Goal: Task Accomplishment & Management: Complete application form

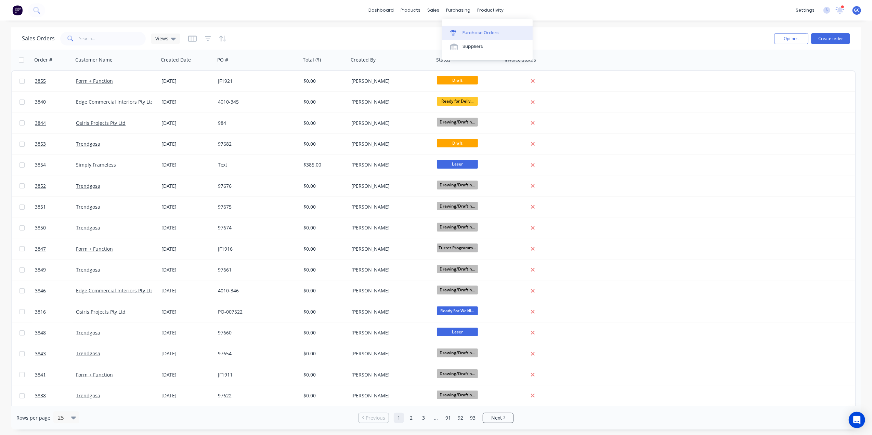
click at [467, 28] on link "Purchase Orders" at bounding box center [487, 33] width 91 height 14
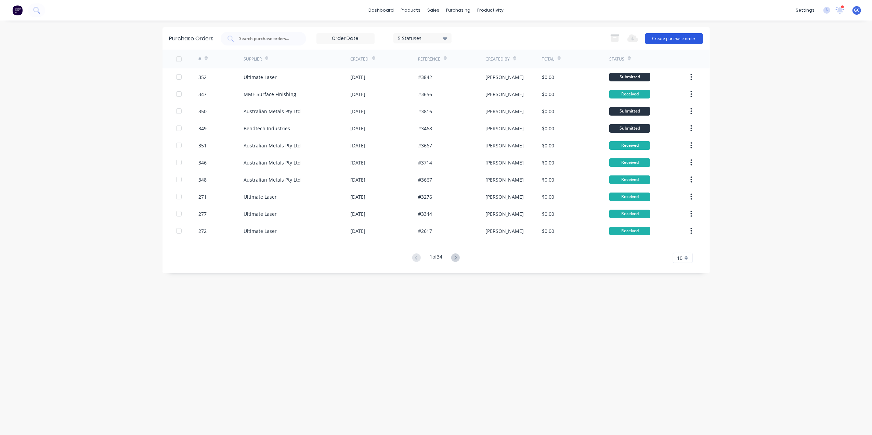
click at [690, 38] on button "Create purchase order" at bounding box center [674, 38] width 58 height 11
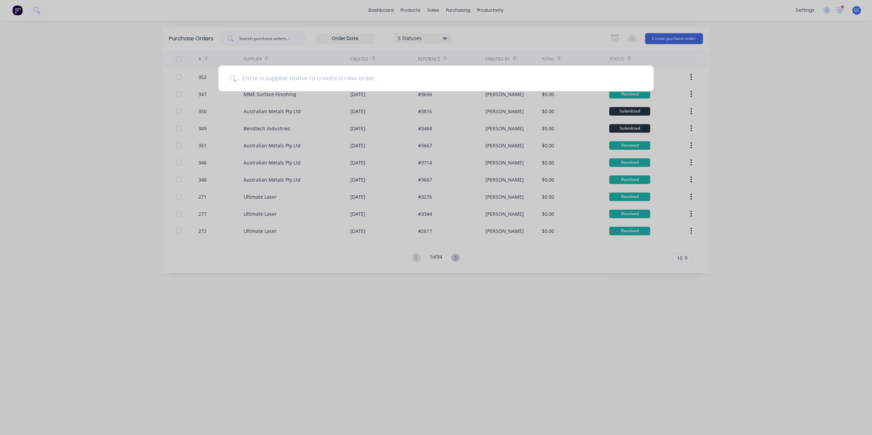
click at [511, 82] on input at bounding box center [440, 79] width 406 height 26
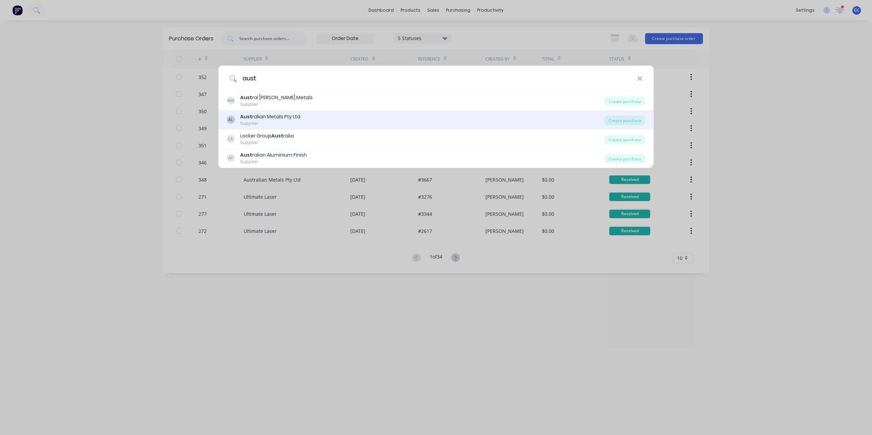
type input "aust"
click at [297, 117] on div "Aust ralian Metals Pty Ltd" at bounding box center [270, 116] width 60 height 7
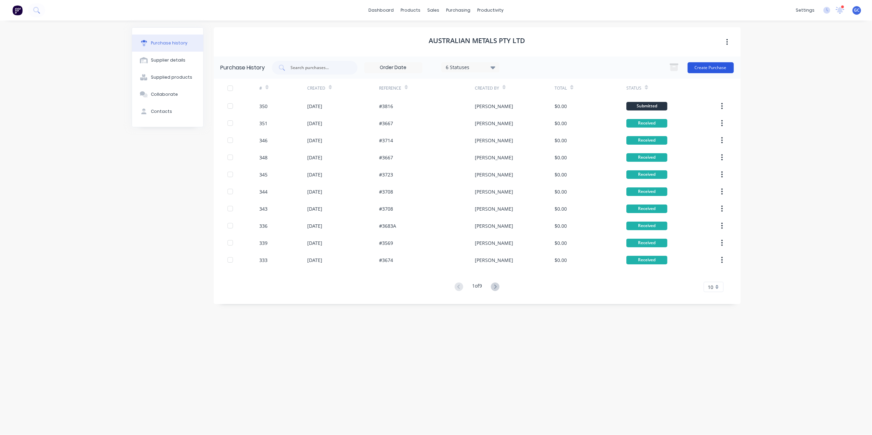
click at [706, 62] on button "Create Purchase" at bounding box center [711, 67] width 46 height 11
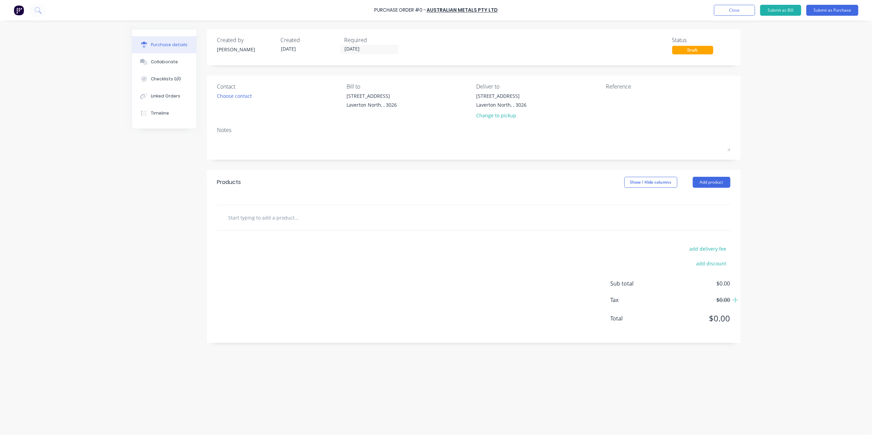
click at [691, 179] on div "Show / Hide columns" at bounding box center [658, 182] width 68 height 11
click at [709, 181] on button "Add product" at bounding box center [712, 182] width 38 height 11
click at [700, 211] on div "Basic product" at bounding box center [697, 214] width 53 height 10
click at [292, 231] on div at bounding box center [305, 229] width 57 height 10
click at [344, 238] on div at bounding box center [318, 242] width 70 height 10
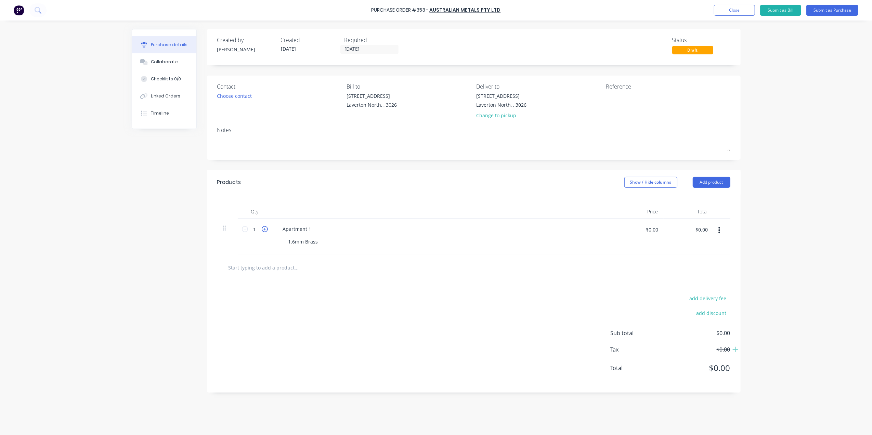
click at [263, 227] on icon at bounding box center [265, 229] width 6 height 6
click at [261, 227] on input "2" at bounding box center [255, 229] width 14 height 10
type input "17"
click at [330, 187] on div "Products Show / Hide columns Add product" at bounding box center [474, 182] width 534 height 25
click at [318, 230] on div "Apartment 1" at bounding box center [442, 229] width 331 height 10
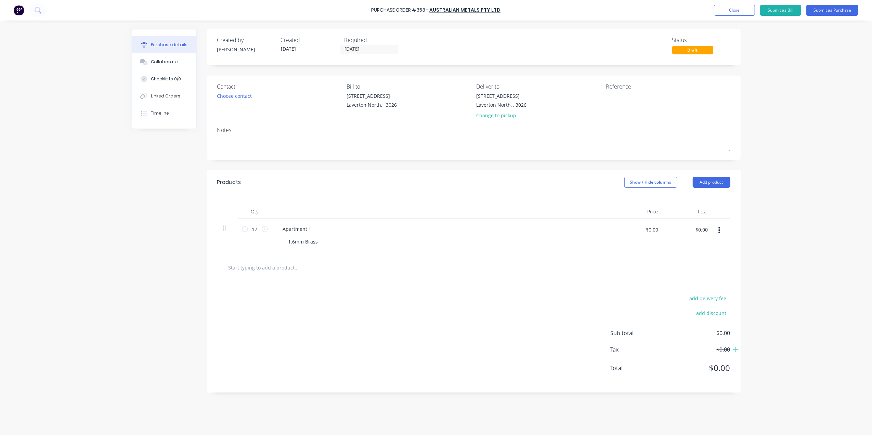
click at [317, 229] on div "Apartment 1" at bounding box center [442, 229] width 331 height 10
click at [315, 228] on div "Apartment 1" at bounding box center [297, 229] width 40 height 10
click at [720, 226] on button "button" at bounding box center [719, 230] width 16 height 12
click at [718, 263] on button "Duplicate" at bounding box center [698, 262] width 58 height 14
click at [307, 265] on div "Apartment 1 Panels" at bounding box center [305, 266] width 56 height 10
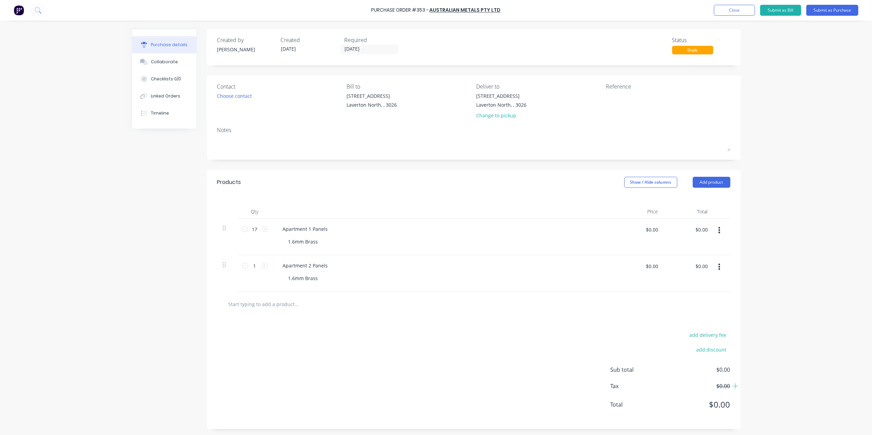
click at [716, 272] on button "button" at bounding box center [719, 267] width 16 height 12
click at [701, 297] on button "Duplicate" at bounding box center [698, 299] width 58 height 14
click at [307, 301] on div "Apartment 2 Panels" at bounding box center [305, 302] width 56 height 10
click at [404, 352] on div at bounding box center [473, 340] width 513 height 25
click at [717, 300] on button "button" at bounding box center [719, 303] width 16 height 12
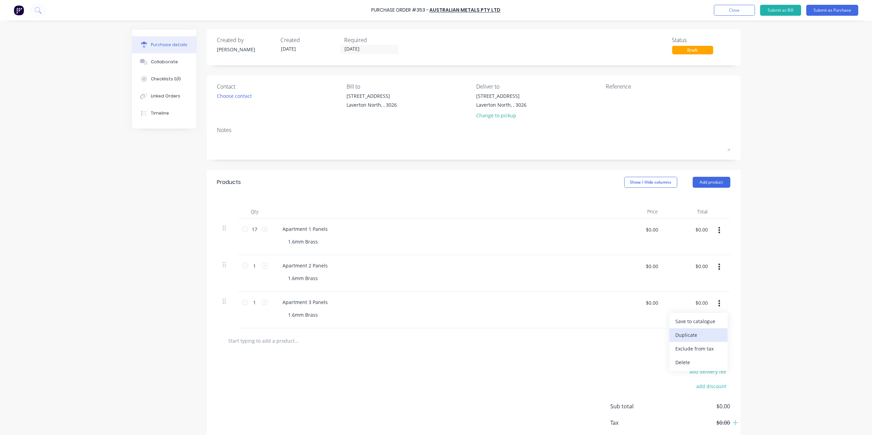
click at [685, 336] on button "Duplicate" at bounding box center [698, 335] width 58 height 14
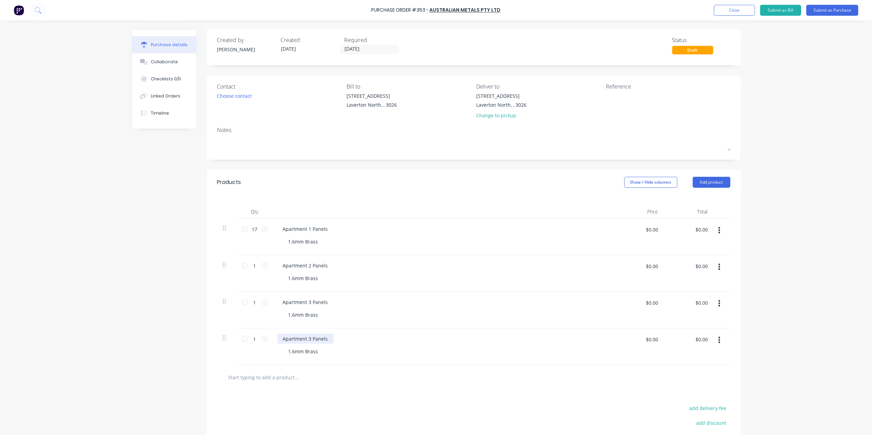
click at [308, 339] on div "Apartment 3 Panels" at bounding box center [305, 339] width 56 height 10
click at [379, 364] on div "Apartment 5 Panels 1.6mm Brass" at bounding box center [443, 346] width 342 height 37
click at [252, 267] on input "1" at bounding box center [255, 266] width 14 height 10
type input "17"
click at [250, 301] on input "1" at bounding box center [255, 302] width 14 height 10
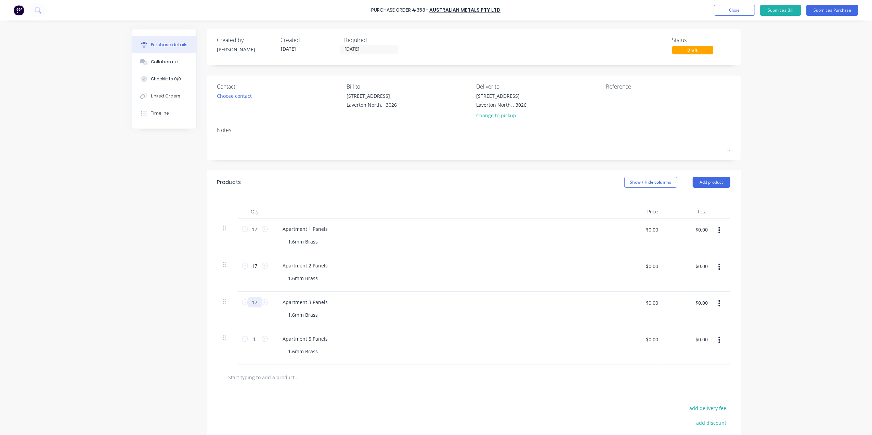
type input "17"
click at [254, 341] on input "1" at bounding box center [255, 339] width 14 height 10
type input "14"
click at [438, 370] on div at bounding box center [473, 377] width 513 height 25
click at [609, 92] on textarea at bounding box center [649, 99] width 86 height 15
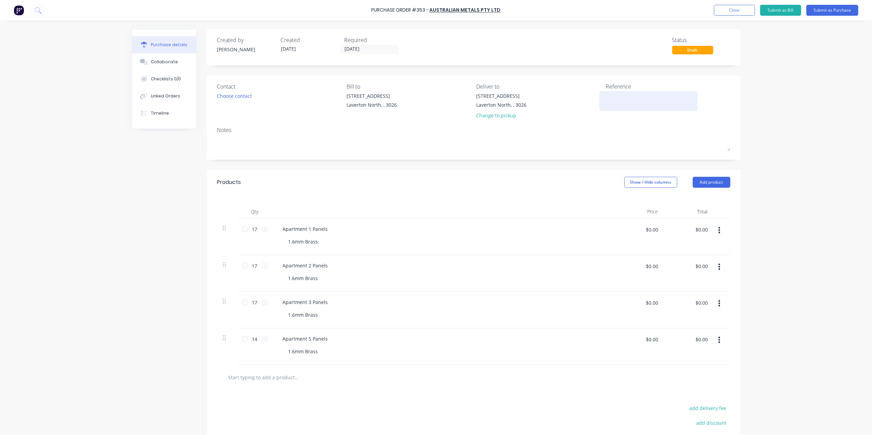
type textarea "#"
type textarea "x"
type textarea "#3"
type textarea "x"
type textarea "#36"
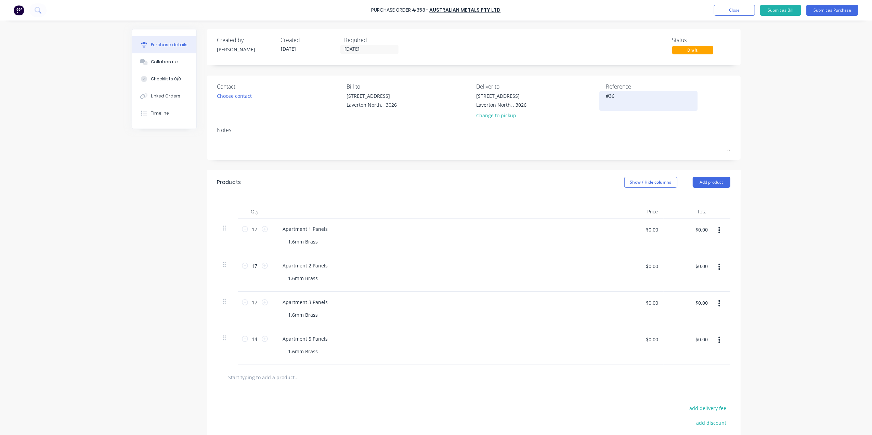
type textarea "x"
type textarea "#366"
type textarea "x"
type textarea "#3667"
type textarea "x"
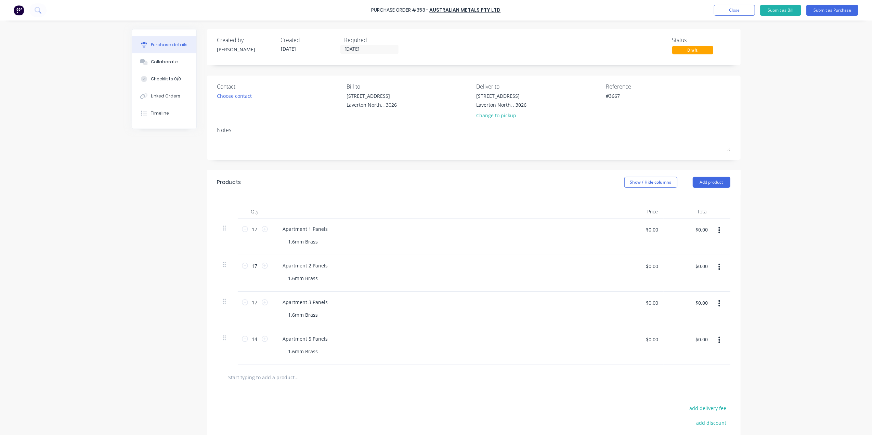
type textarea "#3667"
click at [408, 160] on div "Contact Choose contact [PERSON_NAME] to [STREET_ADDRESS] Deliver to [STREET_ADD…" at bounding box center [474, 118] width 534 height 84
click at [355, 44] on div "Required" at bounding box center [373, 40] width 58 height 8
click at [350, 48] on input "[DATE]" at bounding box center [369, 49] width 57 height 9
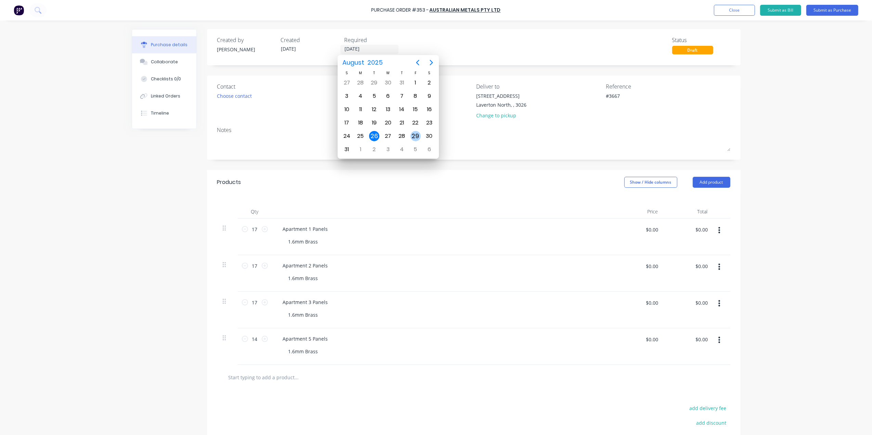
click at [417, 136] on div "29" at bounding box center [415, 136] width 10 height 10
type textarea "x"
type input "[DATE]"
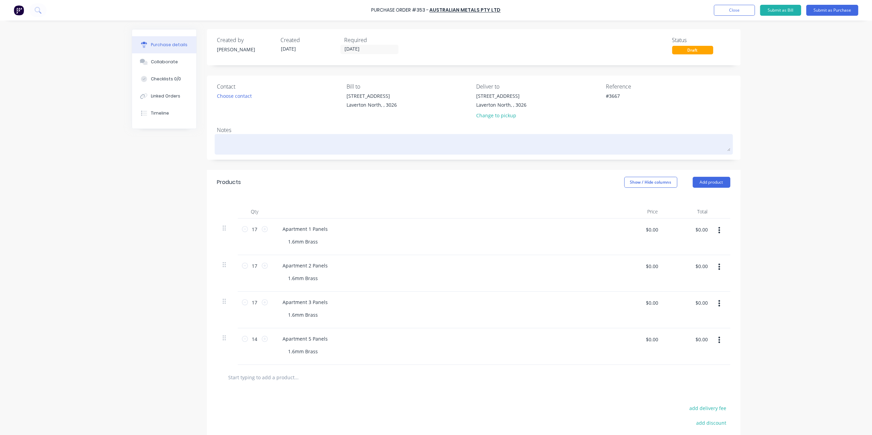
click at [317, 144] on textarea at bounding box center [473, 143] width 513 height 15
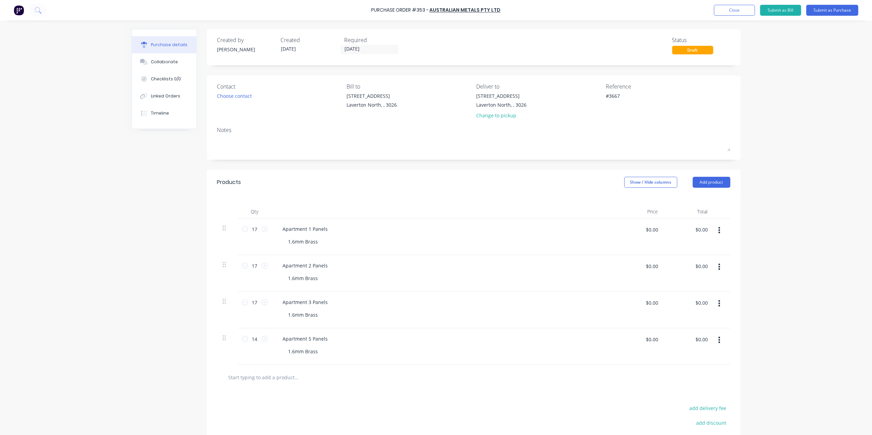
type textarea "x"
type textarea "1"
type textarea "x"
type textarea "1."
type textarea "x"
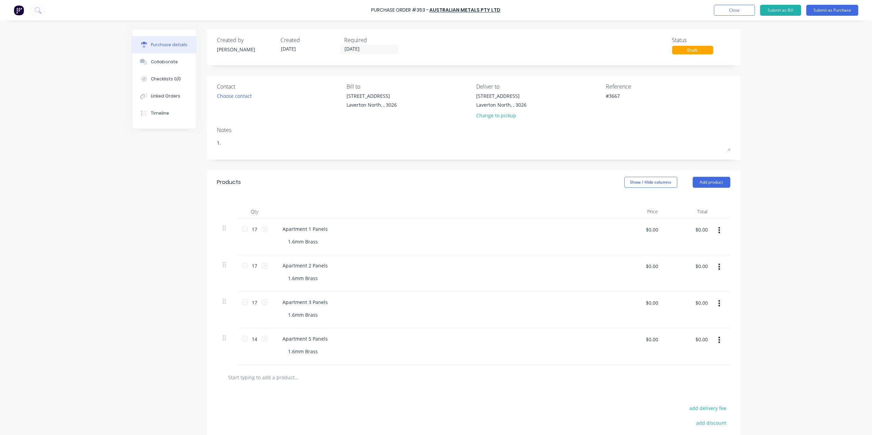
type textarea "1.6"
type textarea "x"
type textarea "1.6m"
type textarea "x"
type textarea "1.6mm"
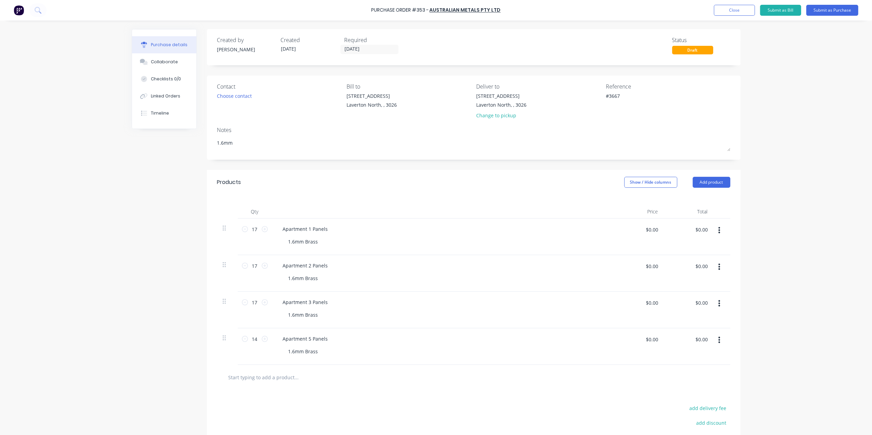
type textarea "x"
type textarea "1.6mm"
type textarea "x"
type textarea "1.6mm B"
type textarea "x"
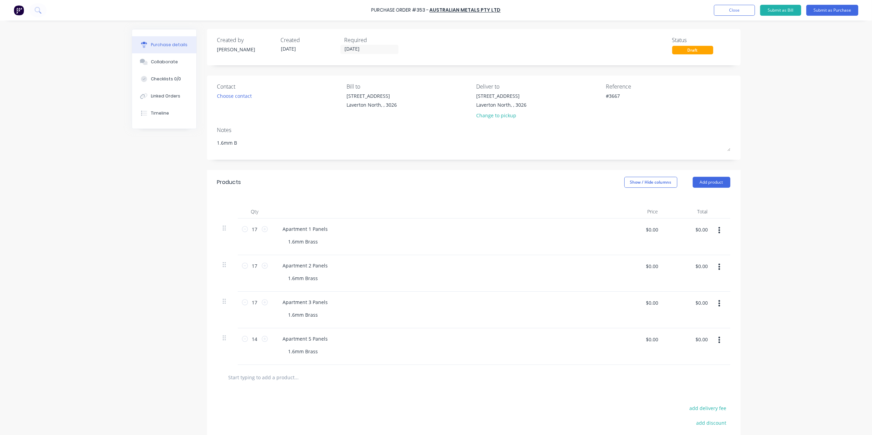
type textarea "1.6mm Br"
type textarea "x"
type textarea "1.6mm Bra"
type textarea "x"
type textarea "1.6mm Bras"
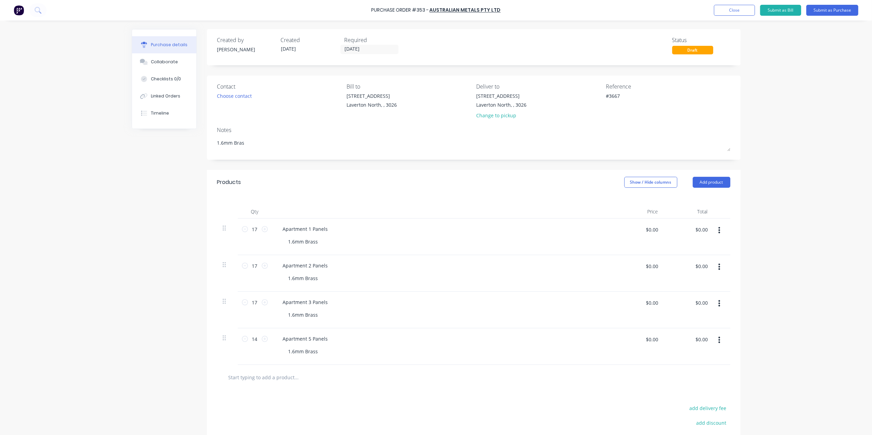
type textarea "x"
type textarea "1.6mm Brass"
type textarea "x"
type textarea "1.6mm Brass"
type textarea "x"
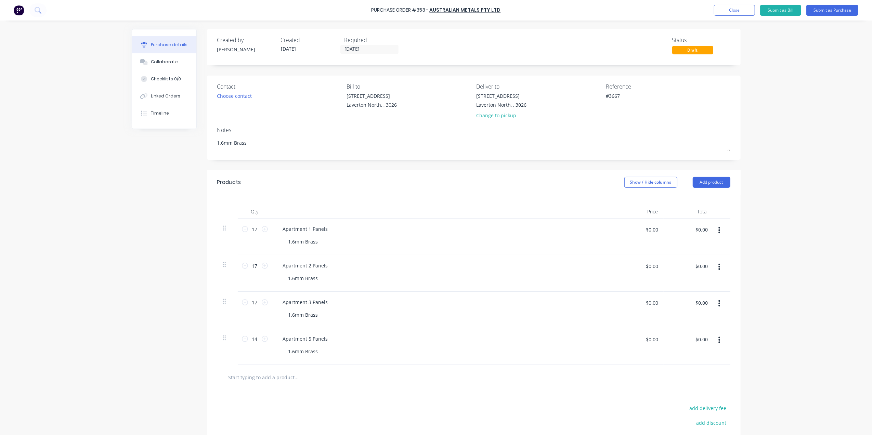
type textarea "1.6mm Brass M"
type textarea "x"
type textarea "1.6mm Brass MA"
type textarea "x"
type textarea "1.6mm Brass M"
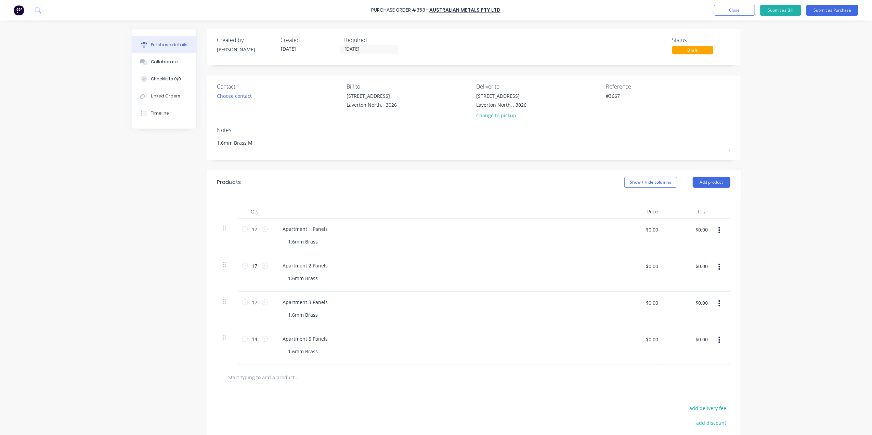
type textarea "x"
type textarea "1.6mm Brass Ma"
type textarea "x"
type textarea "1.6mm Brass Mat"
type textarea "x"
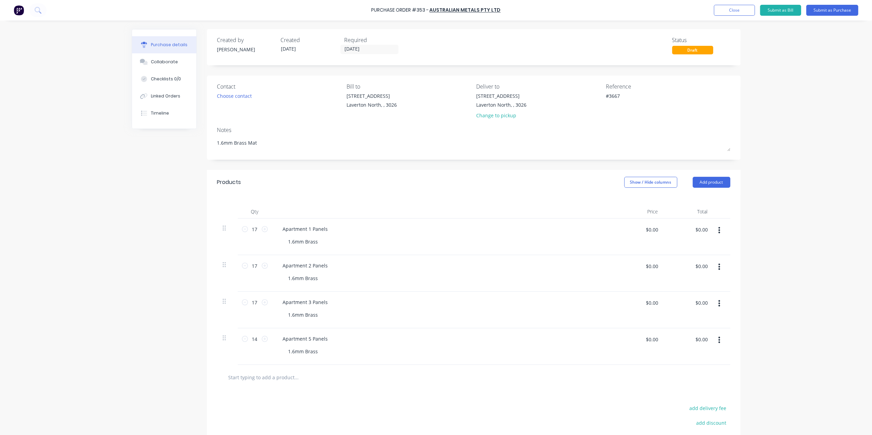
type textarea "1.6mm Brass Mate"
type textarea "x"
type textarea "1.6mm Brass Mater"
type textarea "x"
type textarea "1.6mm Brass Materi"
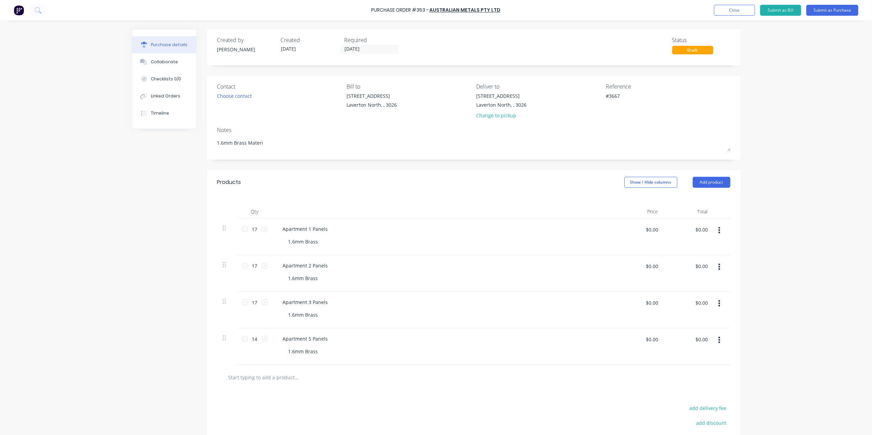
type textarea "x"
type textarea "1.6mm Brass Materia"
type textarea "x"
type textarea "1.6mm Brass Material"
type textarea "x"
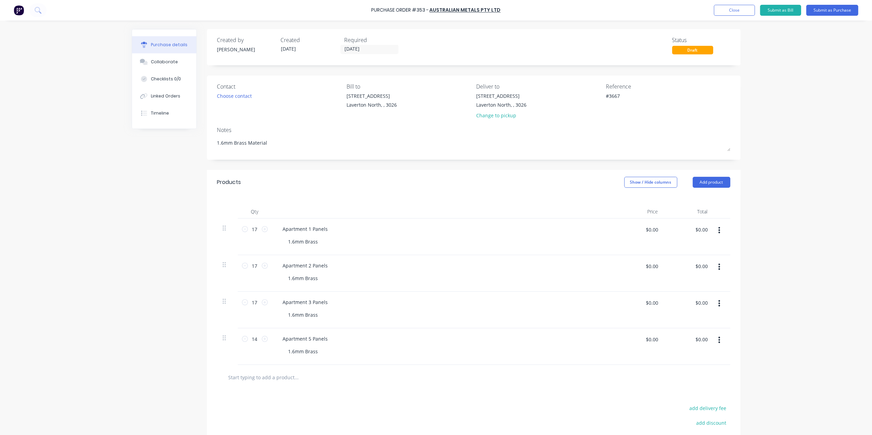
type textarea "1.6mm Brass Material"
type textarea "x"
type textarea "1.6mm Brass Material a"
type textarea "x"
type textarea "1.6mm Brass Material an"
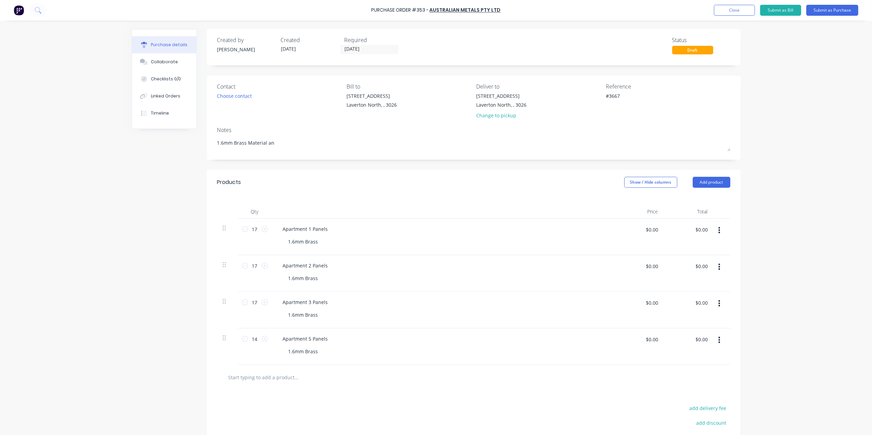
type textarea "x"
type textarea "1.6mm Brass Material and"
type textarea "x"
type textarea "1.6mm Brass Material and"
type textarea "x"
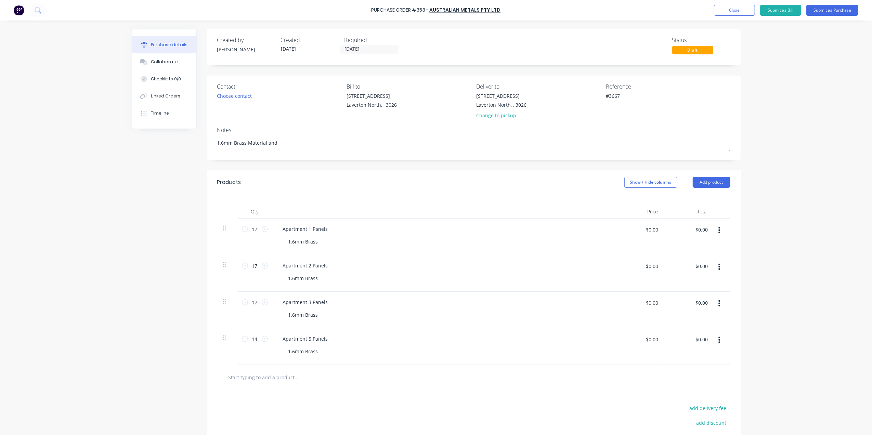
type textarea "1.6mm Brass Material and C"
type textarea "x"
type textarea "1.6mm Brass Material and Cu"
type textarea "x"
type textarea "1.6mm Brass Material and Cut"
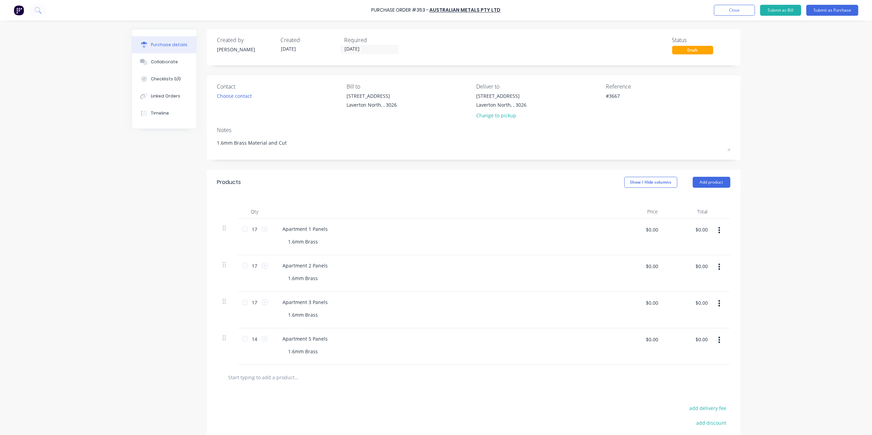
type textarea "x"
type textarea "1.6mm Brass Material and Cutt"
type textarea "x"
type textarea "1.6mm Brass Material and Cutti"
type textarea "x"
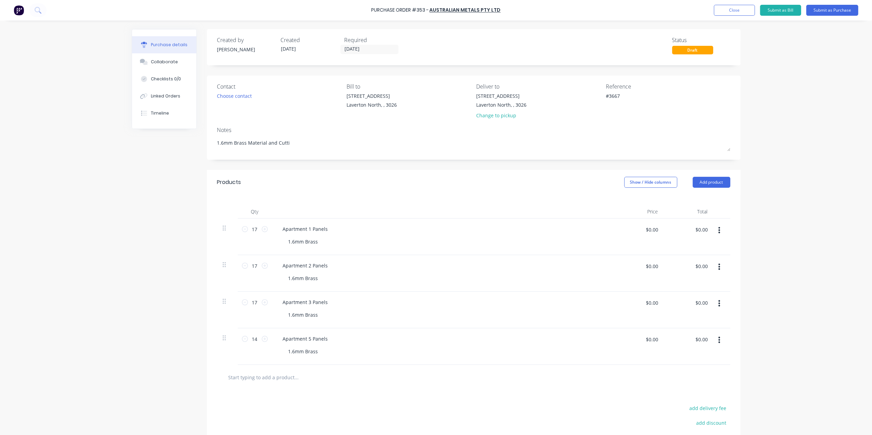
type textarea "1.6mm Brass Material and Cuttin"
type textarea "x"
type textarea "1.6mm Brass Material and Cutting"
type textarea "x"
type textarea "1.6mm Brass Material and Cutting"
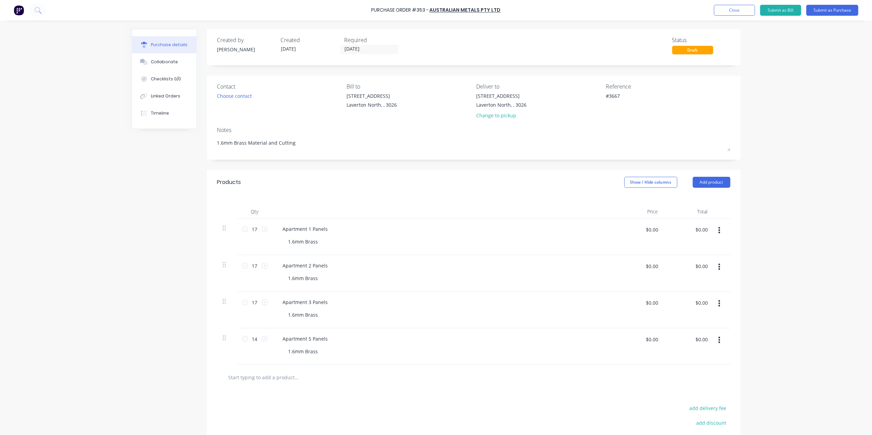
type textarea "x"
type textarea "1.6mm Brass Material and Cutting S"
type textarea "x"
type textarea "1.6mm Brass Material and Cutting Su"
type textarea "x"
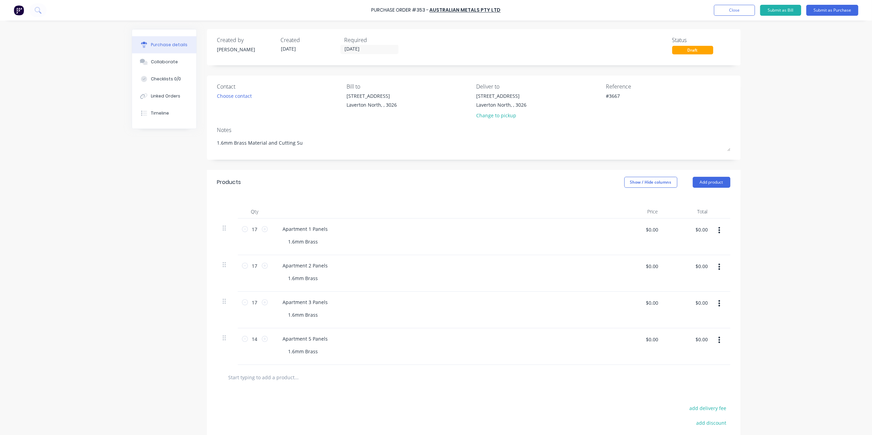
type textarea "1.6mm Brass Material and Cutting Sup"
type textarea "x"
type textarea "1.6mm Brass Material and Cutting Supp"
type textarea "x"
type textarea "1.6mm Brass Material and Cutting Suppl"
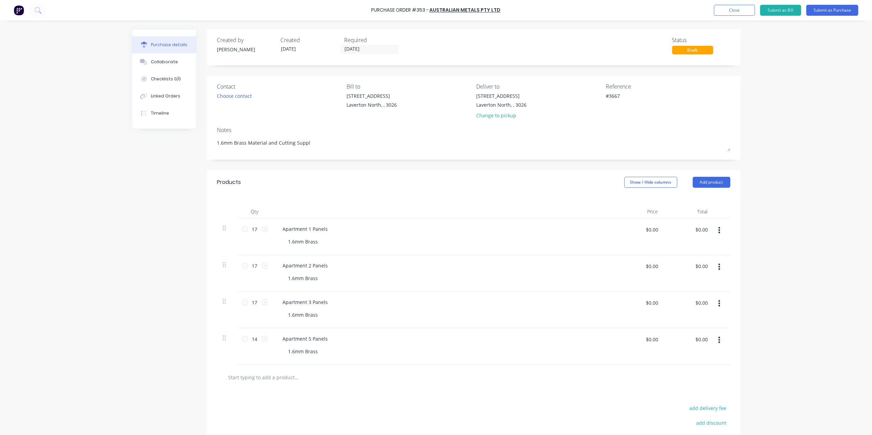
type textarea "x"
type textarea "1.6mm Brass Material and Cutting Suppli"
type textarea "x"
type textarea "1.6mm Brass Material and Cutting Supplid"
type textarea "x"
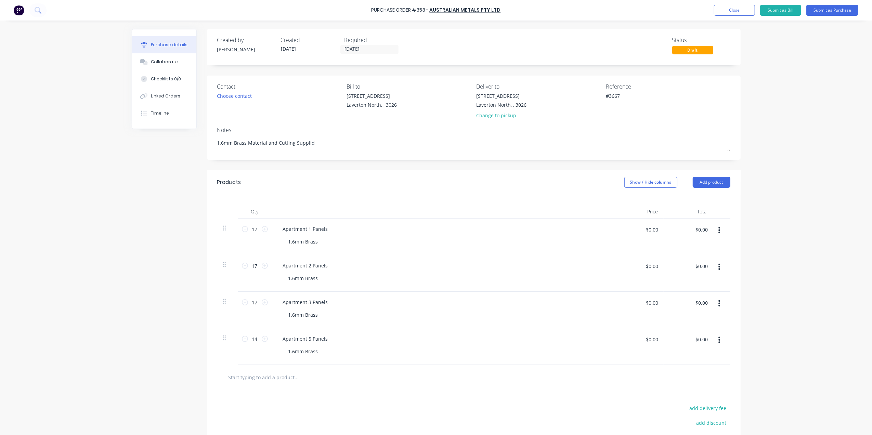
type textarea "1.6mm Brass Material and Cutting Supplid"
type textarea "x"
type textarea "1.6mm Brass Material and Cutting Supplid b"
type textarea "x"
type textarea "1.6mm Brass Material and Cutting Supplid"
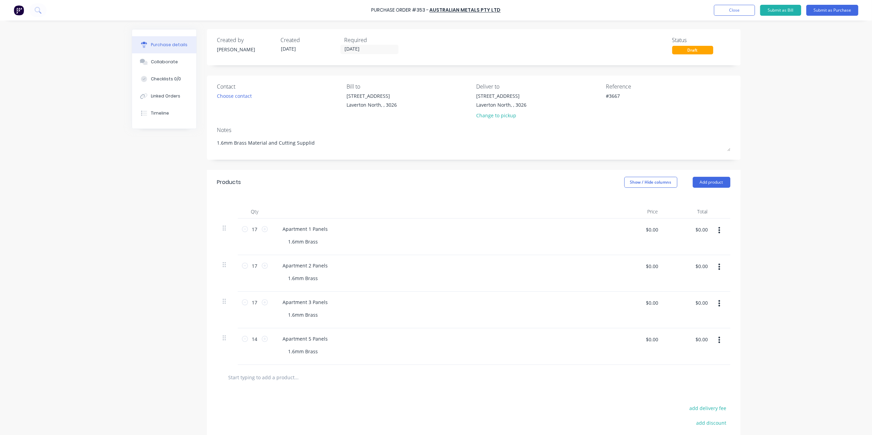
type textarea "x"
type textarea "1.6mm Brass Material and Cutting Supplid B"
type textarea "x"
type textarea "1.6mm Brass Material and Cutting Supplid By"
type textarea "x"
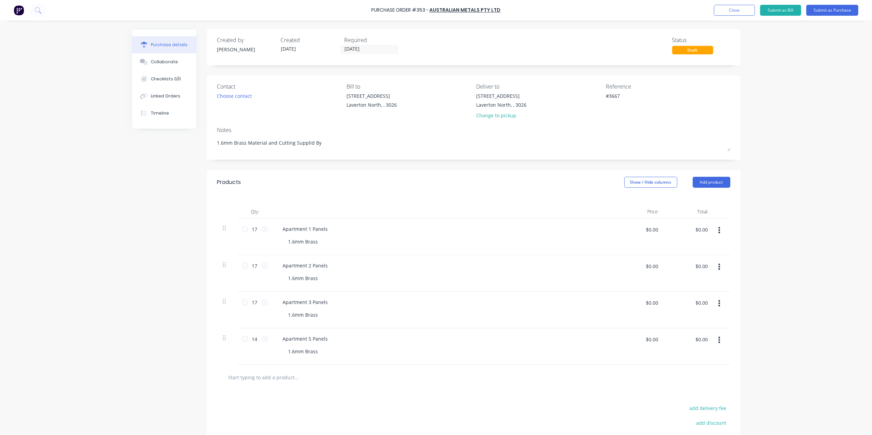
type textarea "1.6mm Brass Material and Cutting Supplid By"
type textarea "x"
type textarea "1.6mm Brass Material and Cutting Supplid By A"
type textarea "x"
type textarea "1.6mm Brass Material and Cutting Supplid By Au"
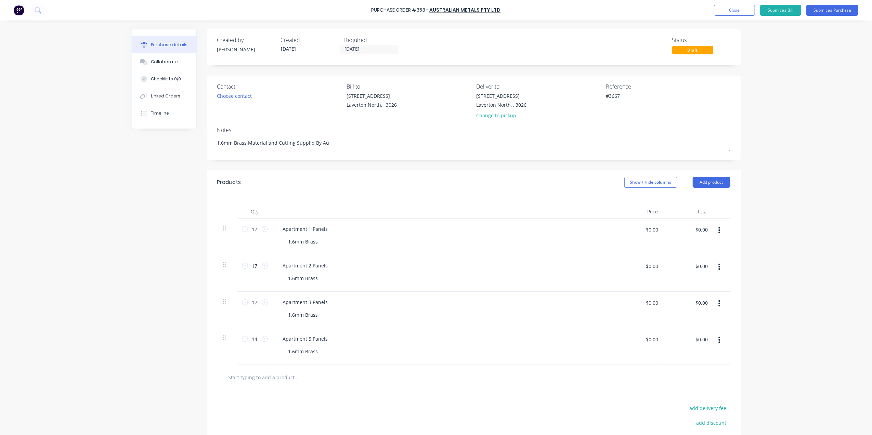
type textarea "x"
type textarea "1.6mm Brass Material and Cutting Supplid By Aus"
type textarea "x"
type textarea "1.6mm Brass Material and Cutting Supplid By Aust"
type textarea "x"
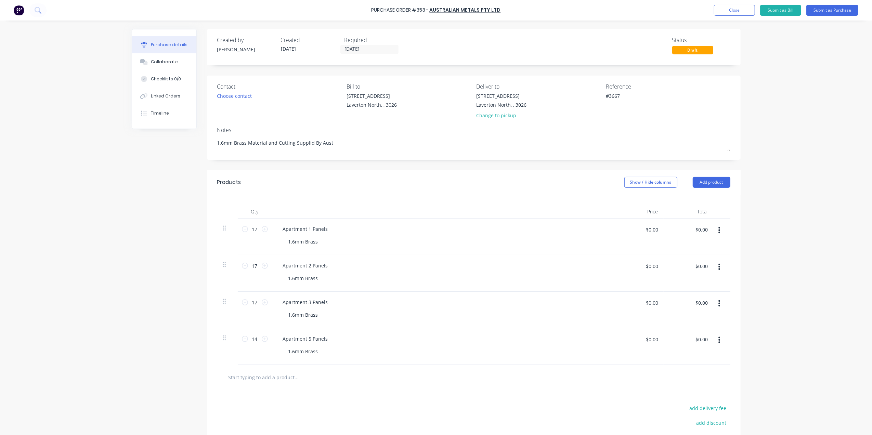
type textarea "1.6mm Brass Material and Cutting Supplid By Austr"
type textarea "x"
type textarea "1.6mm Brass Material and Cutting Supplid By Austra"
type textarea "x"
type textarea "1.6mm Brass Material and Cutting Supplid By Austral"
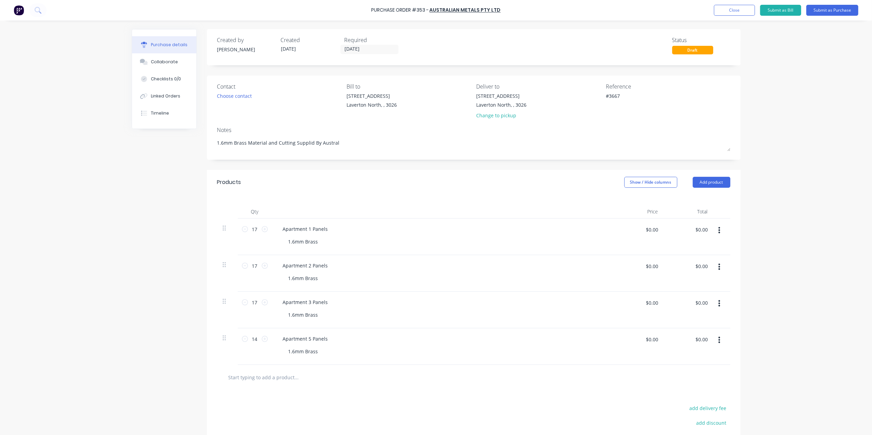
type textarea "x"
type textarea "1.6mm Brass Material and Cutting Supplid By Australi"
type textarea "x"
type textarea "1.6mm Brass Material and Cutting Supplid By [GEOGRAPHIC_DATA]"
type textarea "x"
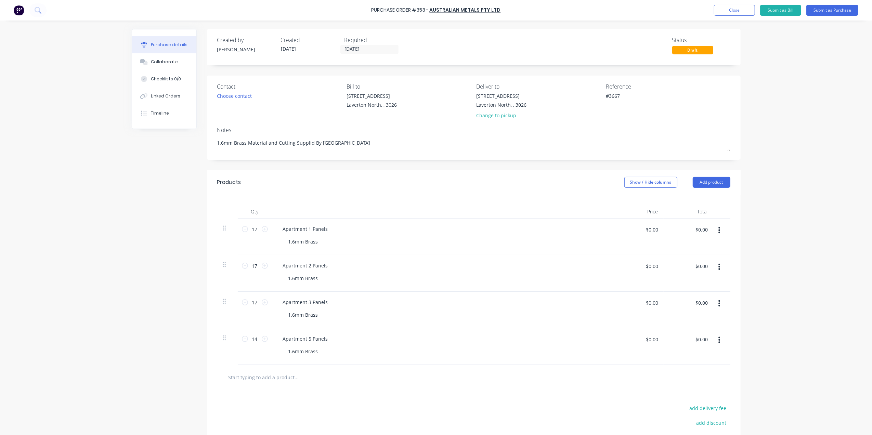
type textarea "1.6mm Brass Material and Cutting Supplid By Australian"
type textarea "x"
type textarea "1.6mm Brass Material and Cutting Supplid By Australian"
type textarea "x"
type textarea "1.6mm Brass Material and Cutting Supplid By Australian M"
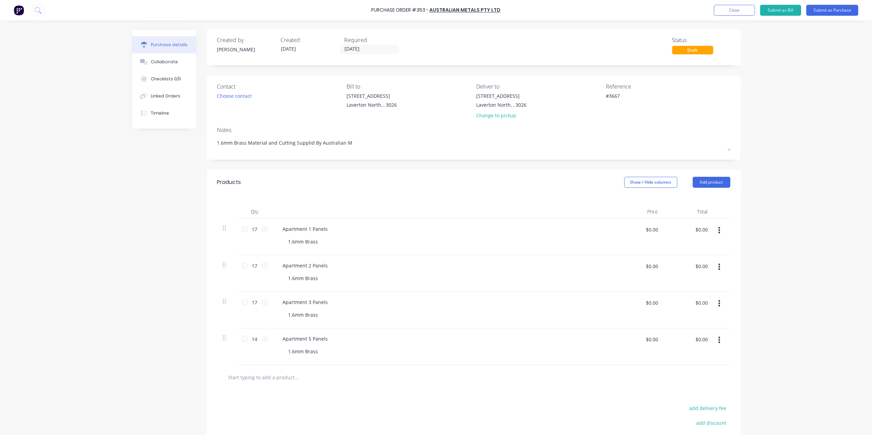
type textarea "x"
type textarea "1.6mm Brass Material and Cutting Supplid By Australian Ma"
type textarea "x"
type textarea "1.6mm Brass Material and Cutting Supplid By Australian M"
type textarea "x"
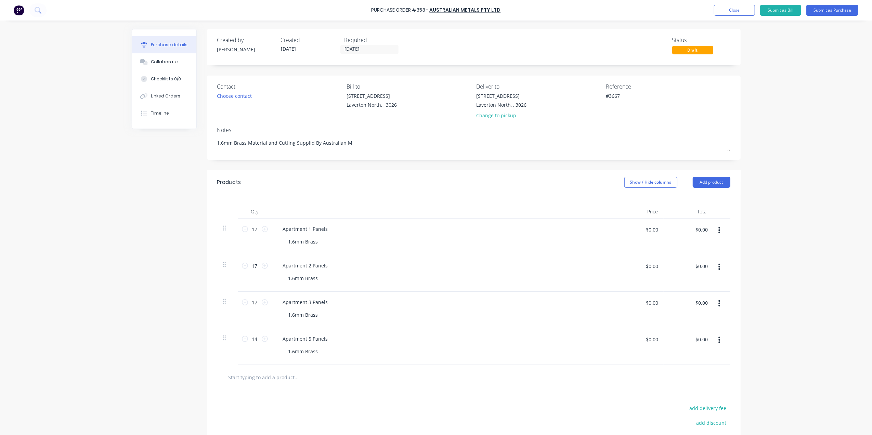
type textarea "1.6mm Brass Material and Cutting Supplid By Australian Me"
type textarea "x"
type textarea "1.6mm Brass Material and Cutting Supplid By Australian Met"
type textarea "x"
type textarea "1.6mm Brass Material and Cutting Supplid By Australian Meta"
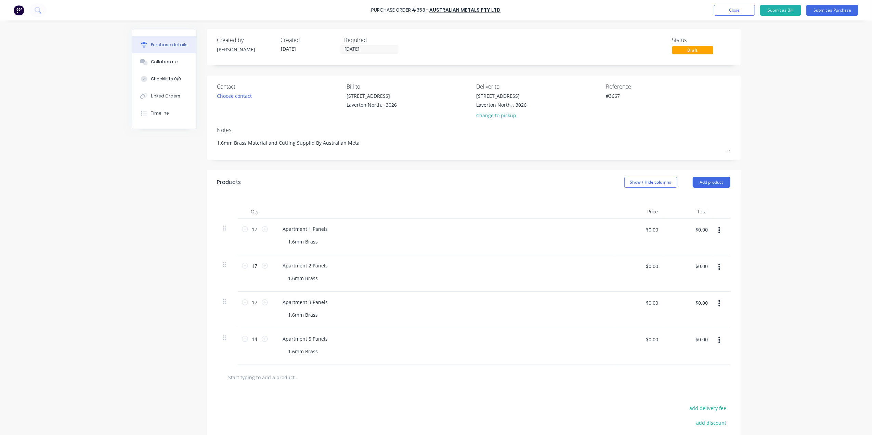
type textarea "x"
type textarea "1.6mm Brass Material and Cutting Supplid By Australian Metal"
type textarea "x"
type textarea "1.6mm Brass Material and Cutting Supplid By Australian Metals"
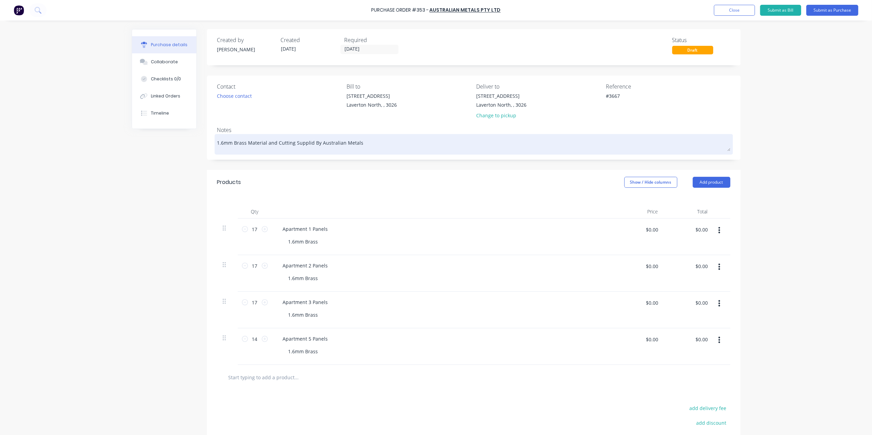
type textarea "x"
type textarea "1.6mm Brass Material and Cutting Supplid By Australian Metals"
type textarea "x"
type textarea "1.6mm Brass Material and Cutting Supplid By Australian Metals"
click at [309, 142] on textarea "1.6mm Brass Material and Cutting Supplid By Australian Metals" at bounding box center [473, 143] width 513 height 15
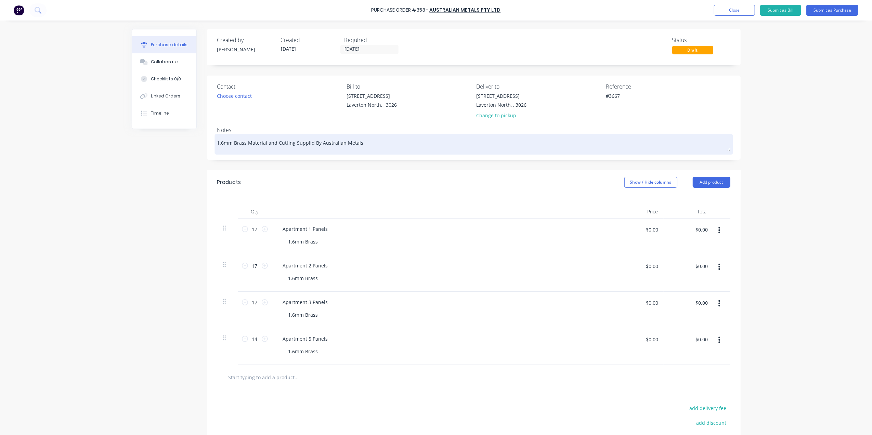
click at [302, 145] on textarea "1.6mm Brass Material and Cutting Supplid By Australian Metals" at bounding box center [473, 143] width 513 height 15
type textarea "x"
type textarea "1.6mm Brass Material and Cutting Suppleid By Australian Metals"
click at [368, 143] on textarea "1.6mm Brass Material and Cutting Suppleid By Australian Metals" at bounding box center [473, 143] width 513 height 15
type textarea "x"
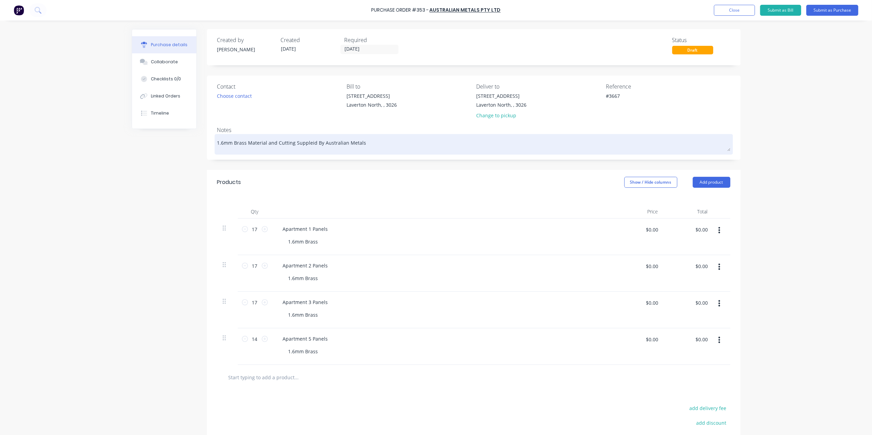
type textarea "1.6mm Brass Material and Cutting Suppleid By Australian Metals"
type textarea "x"
type textarea "1.6mm Brass Material and Cutting Suppleid By Australian Metals"
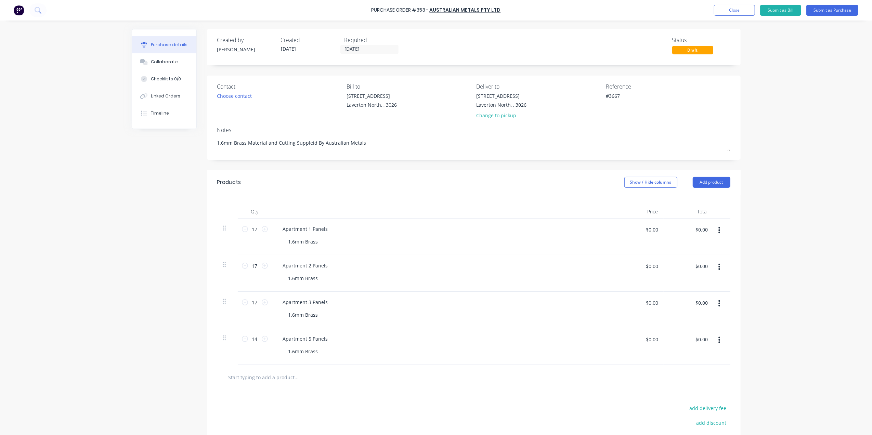
click at [372, 174] on div "Products Show / Hide columns Add product" at bounding box center [474, 182] width 534 height 25
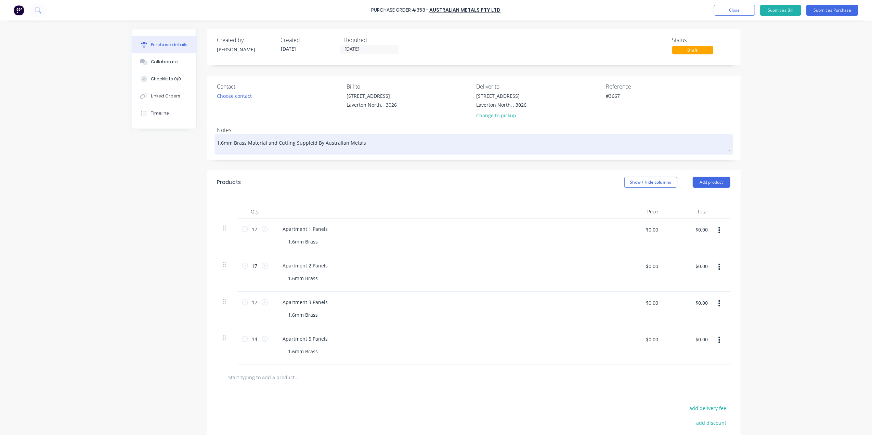
click at [307, 143] on textarea "1.6mm Brass Material and Cutting Suppleid By Australian Metals" at bounding box center [473, 143] width 513 height 15
type textarea "x"
type textarea "1.6mm Brass Material and Cutting Suppled By Australian Metals"
type textarea "x"
type textarea "1.6mm Brass Material and Cutting Suppld By Australian Metals"
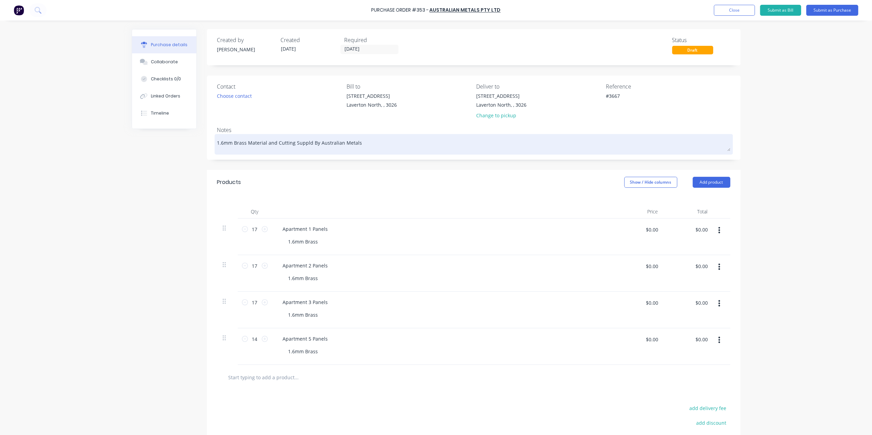
type textarea "x"
type textarea "1.6mm Brass Material and Cutting Supplid By Australian Metals"
type textarea "x"
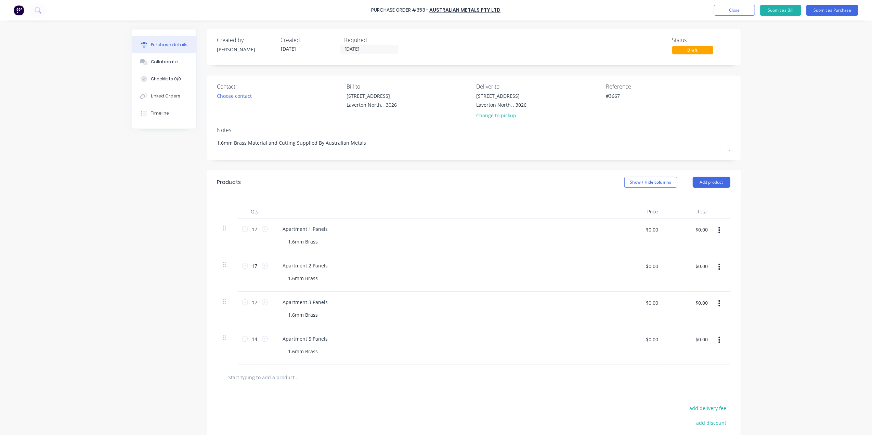
type textarea "1.6mm Brass Material and Cutting Supplied By Australian Metals"
type textarea "x"
type textarea "1.6mm Brass Material and Cutting Supplied By Australian Metals"
click at [337, 172] on div "Products Show / Hide columns Add product" at bounding box center [474, 182] width 534 height 25
click at [249, 93] on div "Choose contact" at bounding box center [234, 95] width 35 height 7
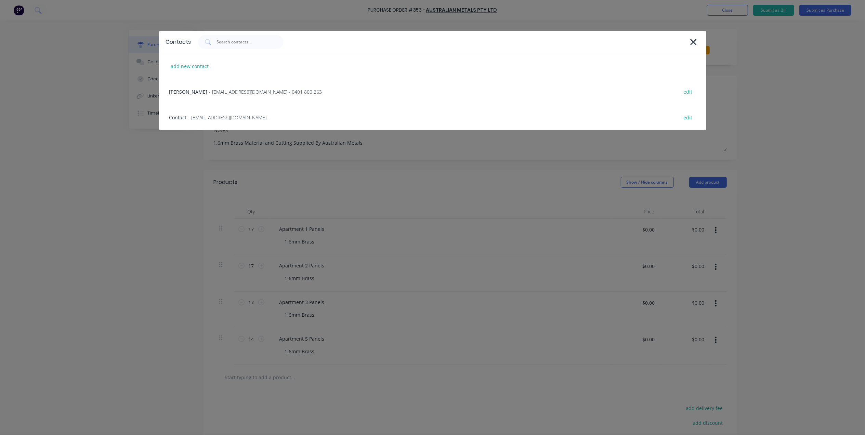
click at [249, 93] on span "- [EMAIL_ADDRESS][DOMAIN_NAME] - 0401 800 263" at bounding box center [265, 91] width 113 height 7
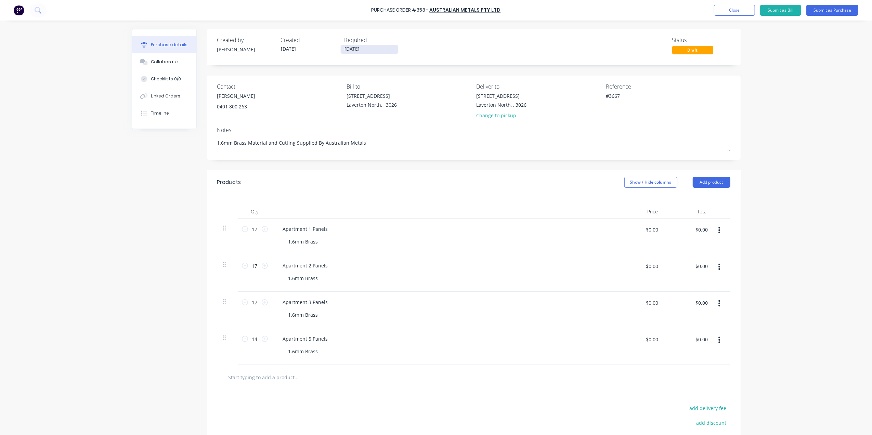
click at [361, 48] on input "[DATE]" at bounding box center [369, 49] width 57 height 9
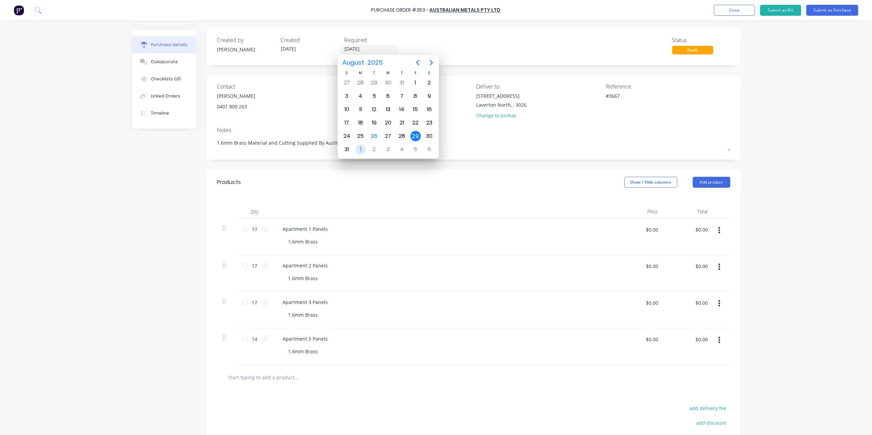
click at [362, 148] on div "1" at bounding box center [360, 149] width 10 height 10
type textarea "x"
type input "[DATE]"
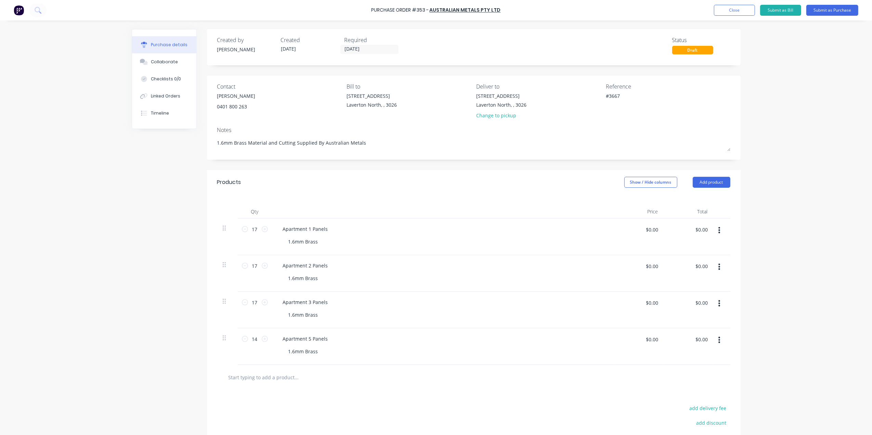
click at [441, 41] on div "Created by [PERSON_NAME] Created [DATE] Required [DATE] Status Draft" at bounding box center [473, 45] width 513 height 18
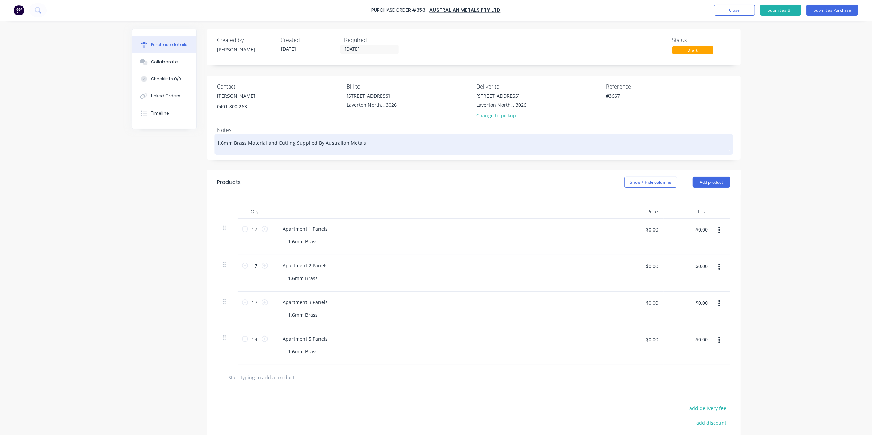
click at [387, 140] on textarea "1.6mm Brass Material and Cutting Supplied By Australian Metals" at bounding box center [473, 143] width 513 height 15
type textarea "x"
type textarea "1.6mm Brass Material and Cutting Supplied By Australian Metals"
type textarea "x"
type textarea "1.6mm Brass Material and Cutting Supplied By Australian Metals ("
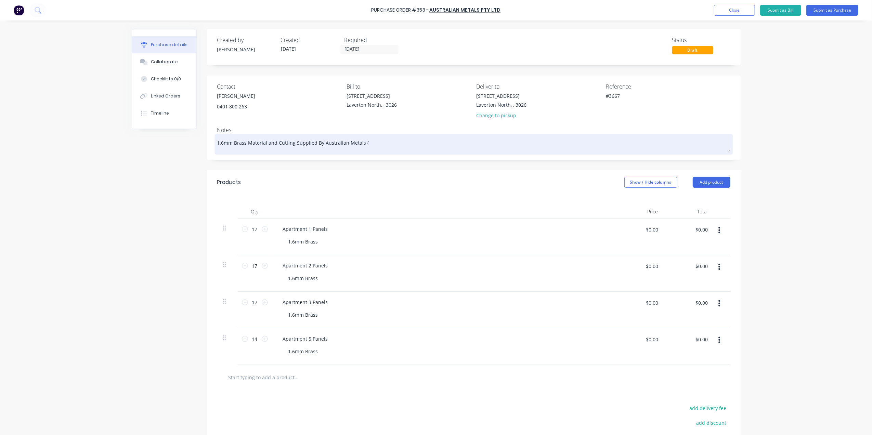
type textarea "x"
type textarea "1.6mm Brass Material and Cutting Supplied By Australian Metals ("
type textarea "x"
type textarea "1.6mm Brass Material and Cutting Supplied By Australian Metals ( W"
type textarea "x"
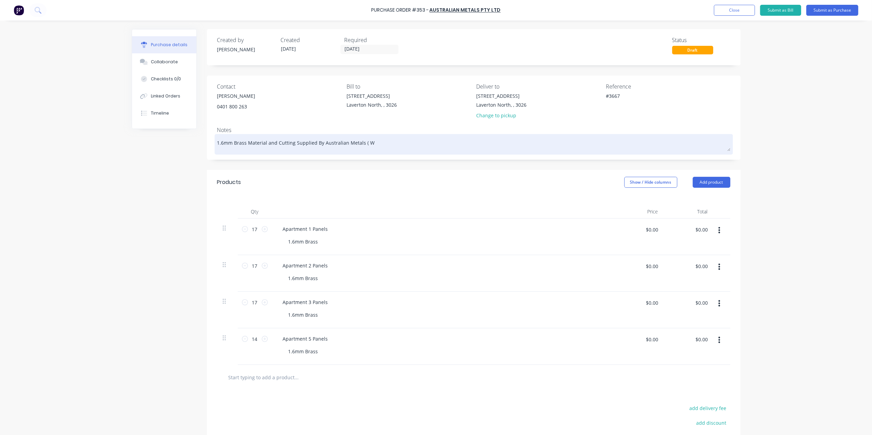
type textarea "1.6mm Brass Material and Cutting Supplied By Australian Metals ( Wo"
type textarea "x"
type textarea "1.6mm Brass Material and Cutting Supplied By Australian Metals ( Wou"
type textarea "x"
type textarea "1.6mm Brass Material and Cutting Supplied By Australian Metals ( Woul"
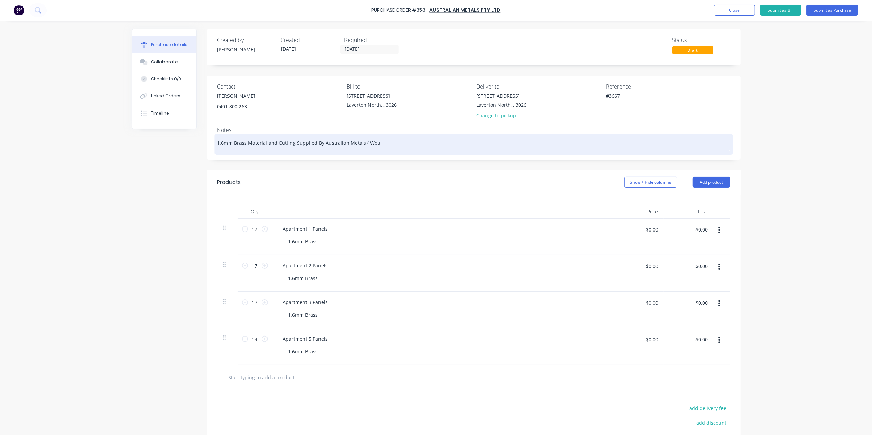
type textarea "x"
type textarea "1.6mm Brass Material and Cutting Supplied By Australian Metals ( Would"
type textarea "x"
type textarea "1.6mm Brass Material and Cutting Supplied By Australian Metals ( Would"
type textarea "x"
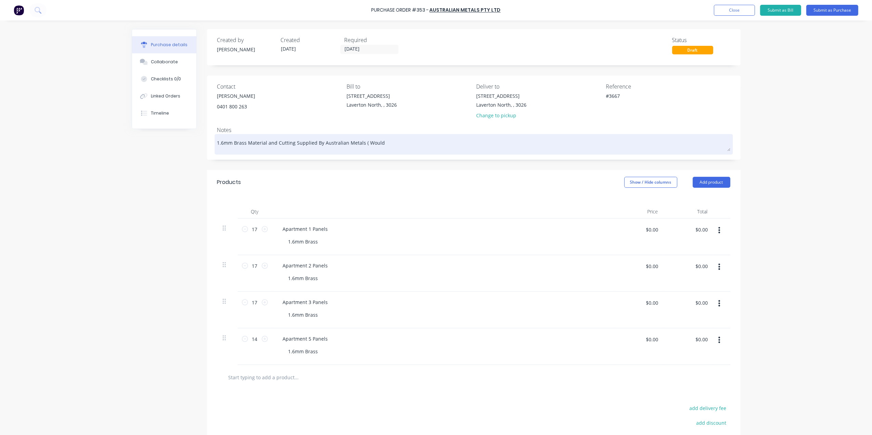
type textarea "1.6mm Brass Material and Cutting Supplied By Australian Metals ( Would u"
type textarea "x"
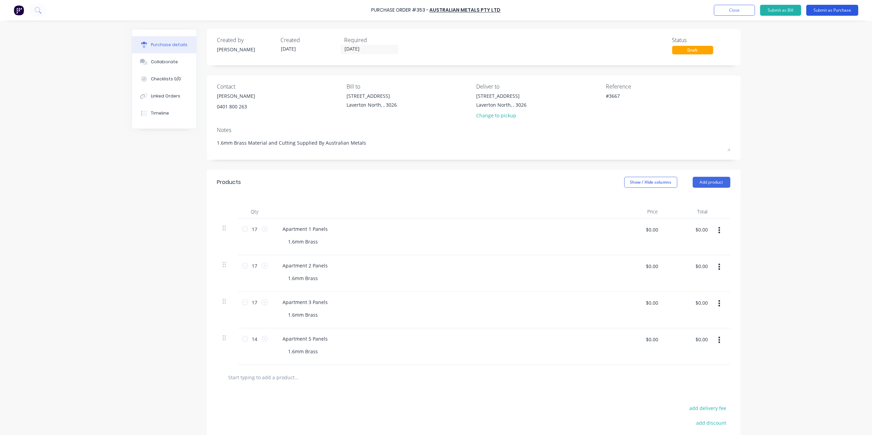
click at [845, 8] on button "Submit as Purchase" at bounding box center [832, 10] width 52 height 11
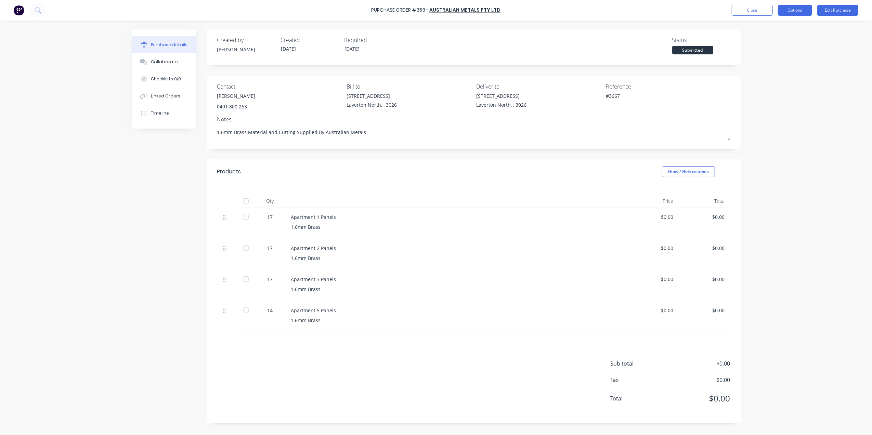
click at [798, 13] on button "Options" at bounding box center [795, 10] width 34 height 11
click at [774, 33] on button "Print / Email" at bounding box center [779, 28] width 65 height 14
click at [773, 55] on div "Without pricing" at bounding box center [779, 55] width 53 height 10
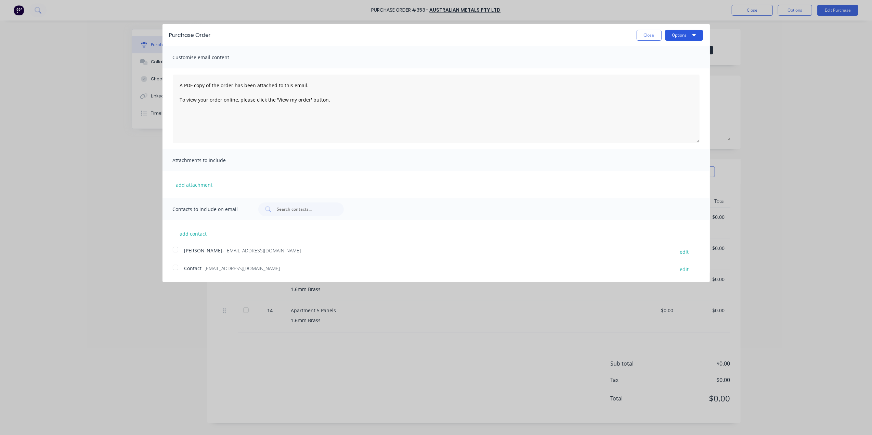
click at [683, 30] on button "Options" at bounding box center [684, 35] width 38 height 11
click at [670, 53] on div "Print" at bounding box center [670, 53] width 53 height 10
click at [644, 38] on button "Close" at bounding box center [649, 35] width 25 height 11
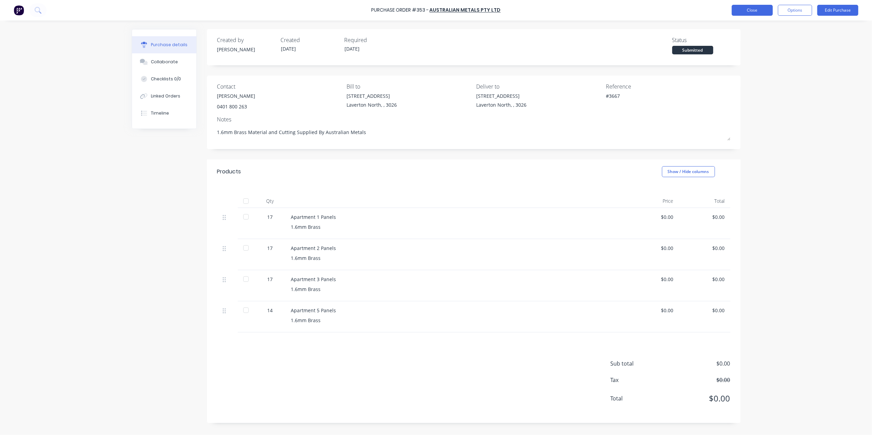
click at [757, 8] on button "Close" at bounding box center [752, 10] width 41 height 11
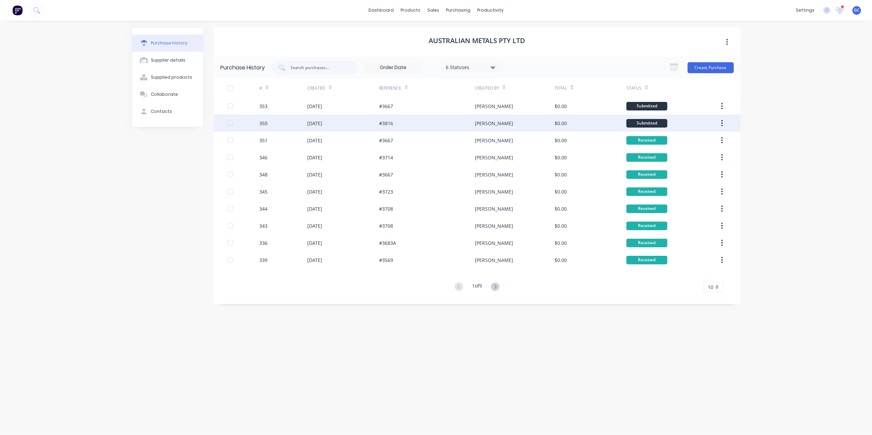
click at [405, 121] on div "#3816" at bounding box center [427, 123] width 96 height 17
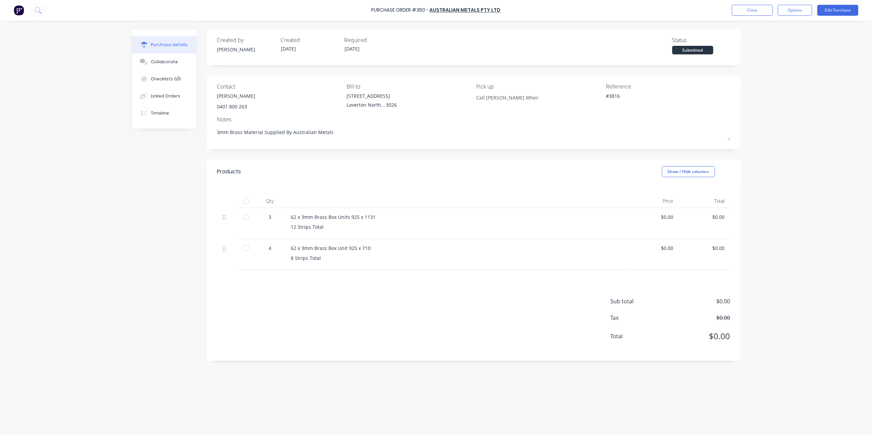
click at [248, 203] on div at bounding box center [246, 201] width 14 height 14
click at [766, 8] on button "Close" at bounding box center [752, 10] width 41 height 11
